Goal: Task Accomplishment & Management: Manage account settings

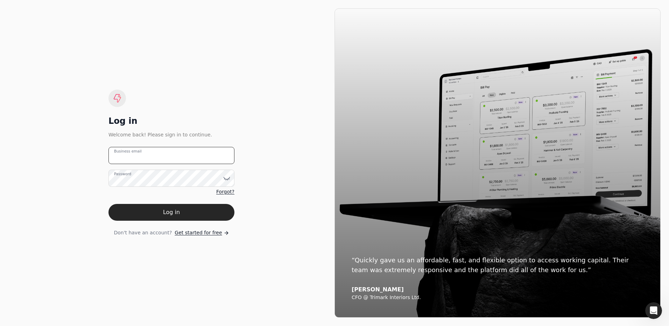
type email "[EMAIL_ADDRESS][DOMAIN_NAME]"
click at [179, 211] on button "Log in" at bounding box center [171, 212] width 126 height 17
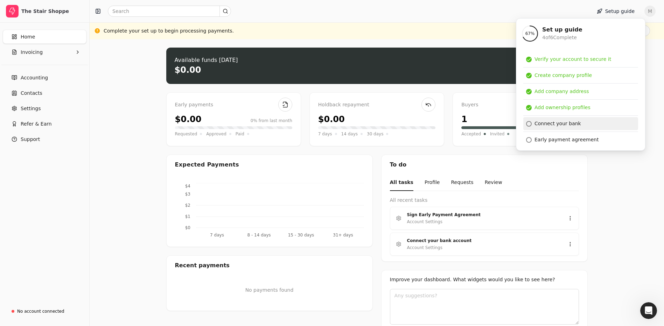
click at [564, 125] on div "Connect your bank" at bounding box center [557, 123] width 47 height 7
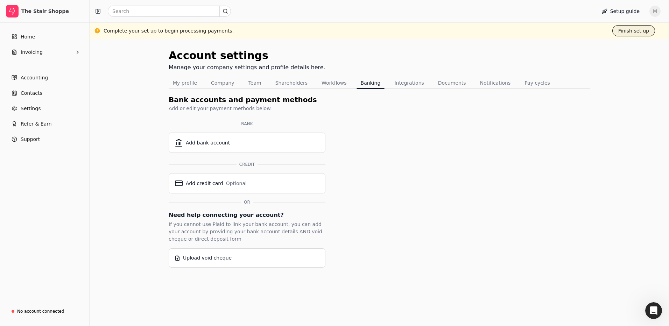
click at [629, 29] on button "Finish set up" at bounding box center [633, 30] width 43 height 11
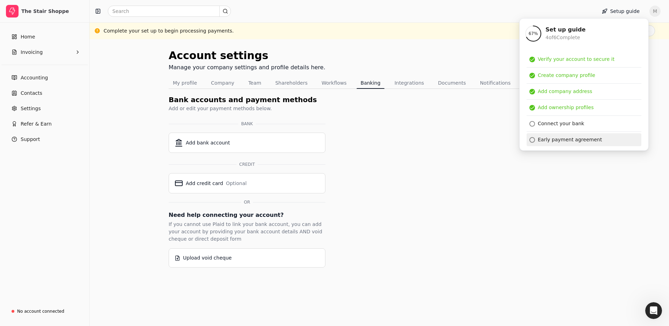
click at [563, 139] on div "Early payment agreement" at bounding box center [570, 139] width 64 height 7
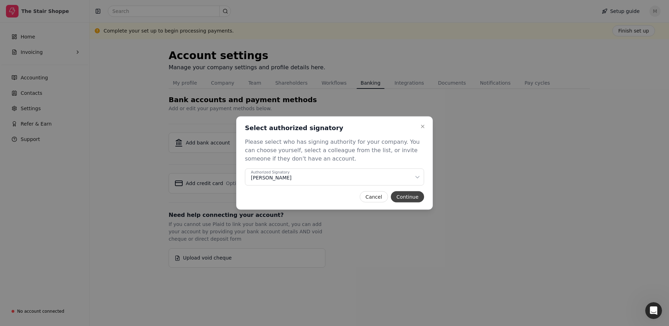
click at [407, 197] on button "Continue" at bounding box center [407, 196] width 33 height 11
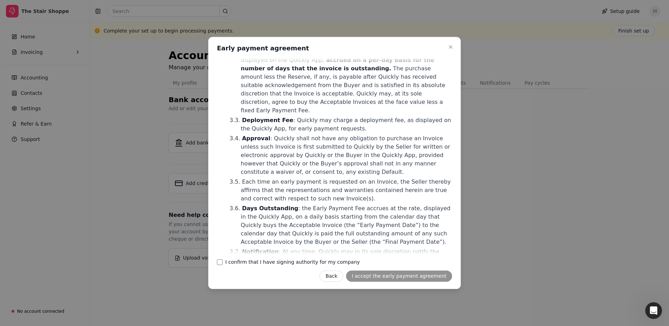
scroll to position [350, 0]
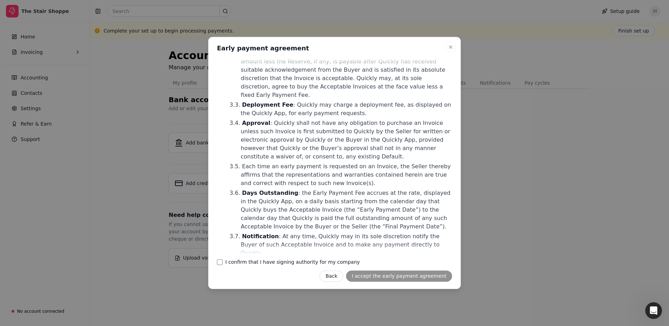
drag, startPoint x: 451, startPoint y: 49, endPoint x: 445, endPoint y: 55, distance: 8.7
click at [451, 49] on icon "button" at bounding box center [451, 47] width 6 height 6
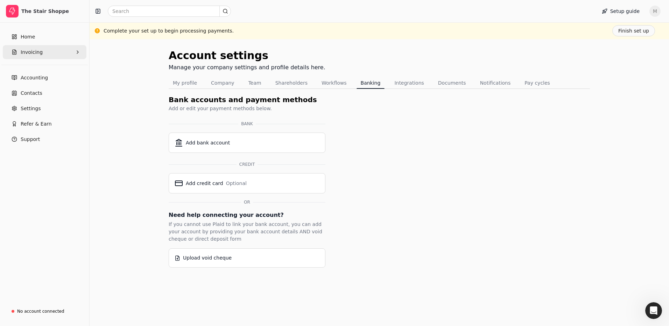
click at [38, 52] on span "Invoicing" at bounding box center [32, 52] width 22 height 7
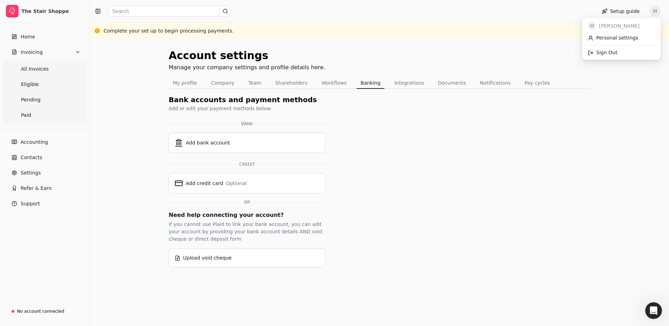
click at [657, 10] on span "M" at bounding box center [654, 11] width 11 height 11
click at [610, 52] on span "Sign Out" at bounding box center [606, 52] width 21 height 7
